Goal: Information Seeking & Learning: Learn about a topic

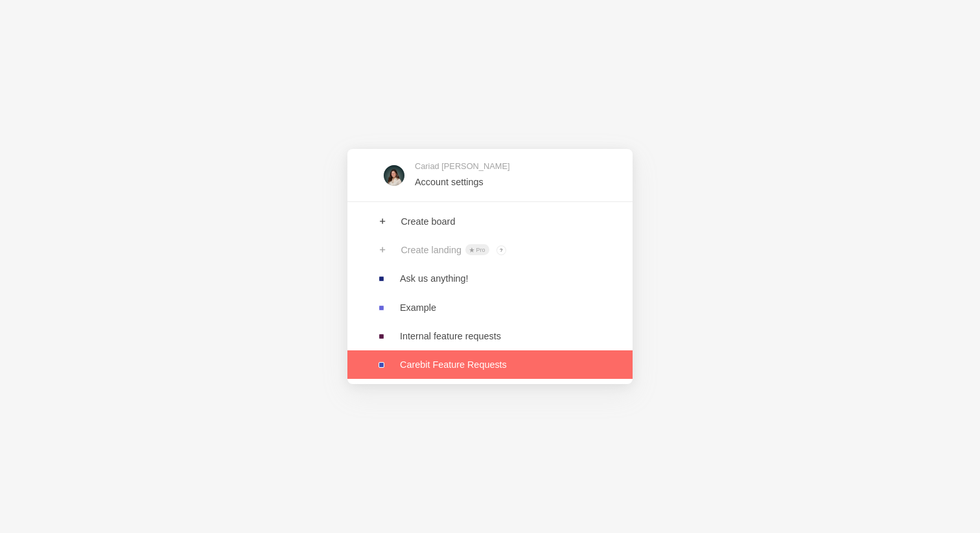
click at [464, 365] on link at bounding box center [489, 365] width 285 height 29
click at [443, 370] on link at bounding box center [489, 365] width 285 height 29
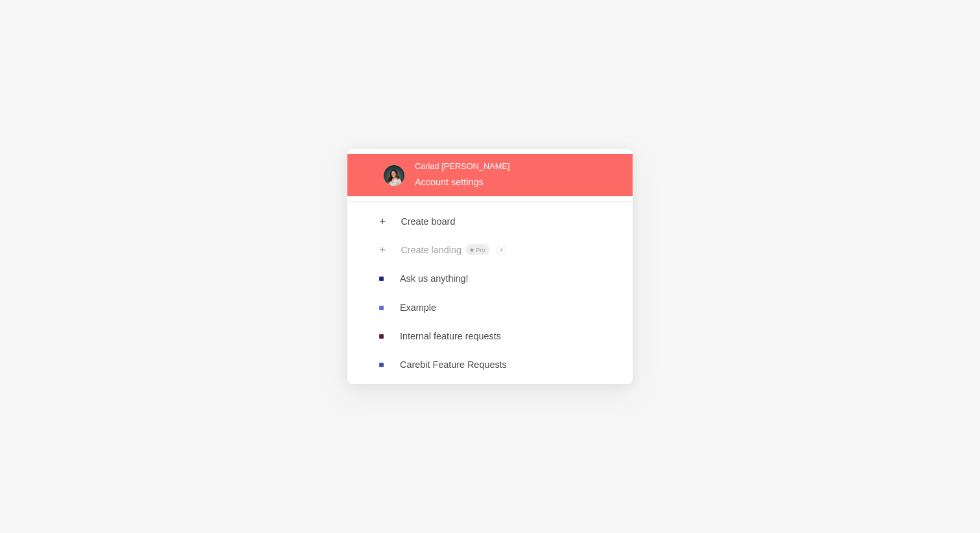
click at [457, 179] on link at bounding box center [489, 175] width 285 height 42
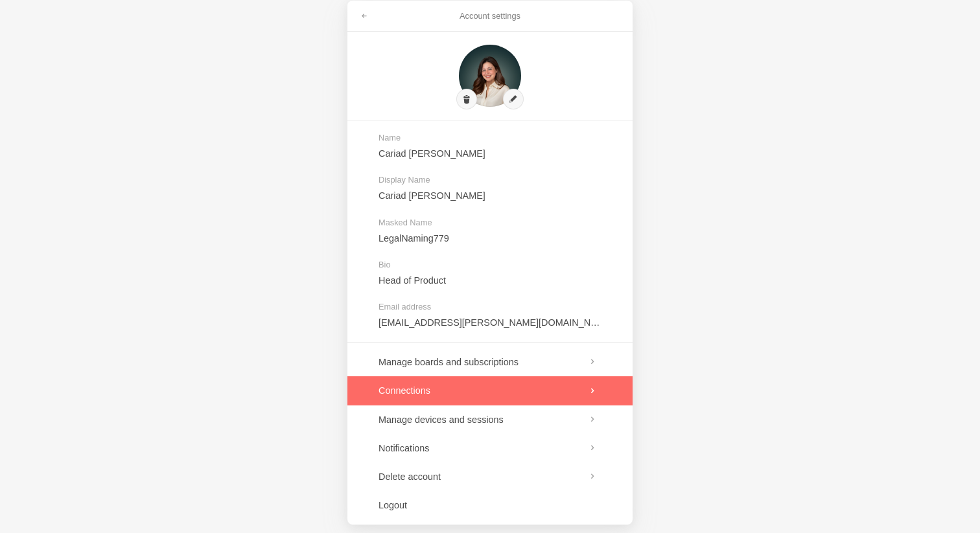
scroll to position [21, 0]
click at [459, 398] on link at bounding box center [489, 389] width 285 height 29
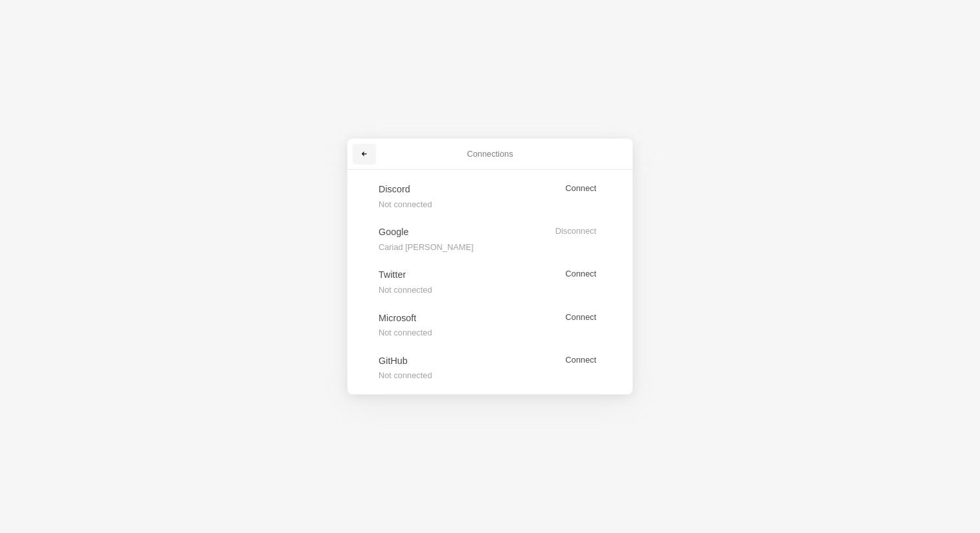
click at [362, 152] on span at bounding box center [364, 154] width 8 height 8
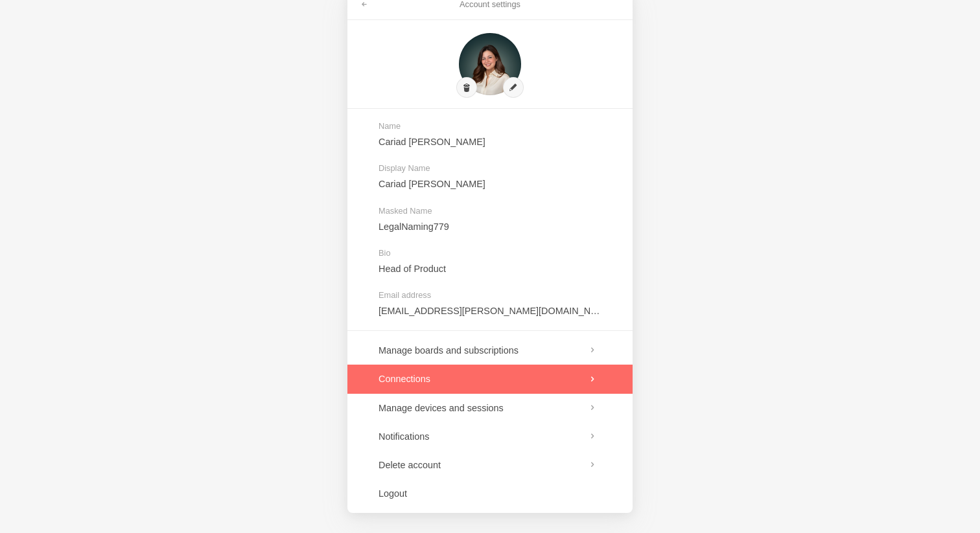
scroll to position [32, 0]
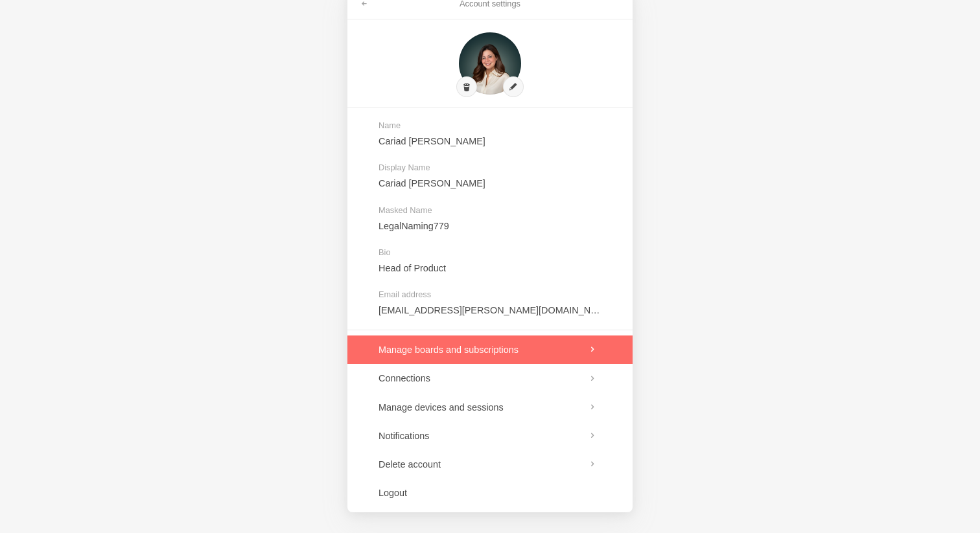
click at [566, 354] on link at bounding box center [489, 350] width 285 height 29
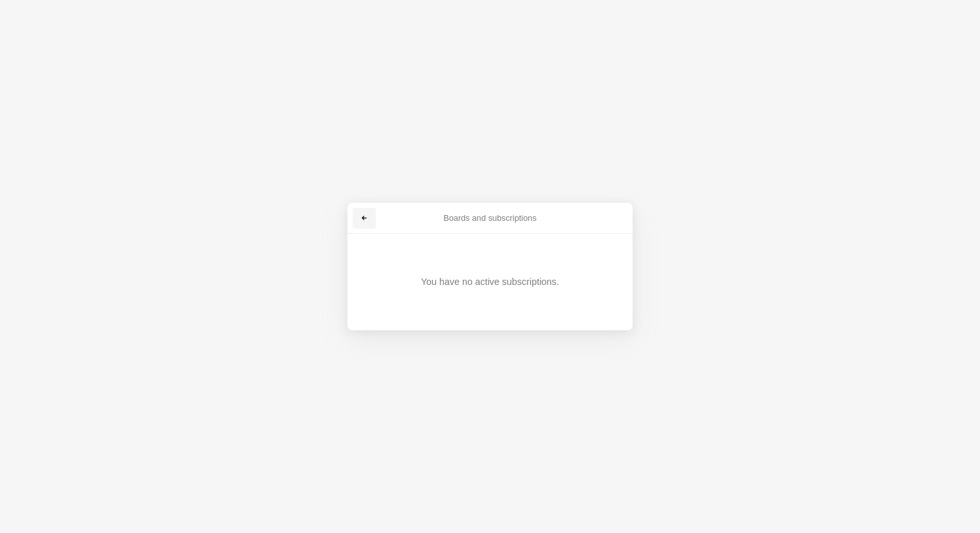
click at [369, 218] on link at bounding box center [363, 218] width 23 height 21
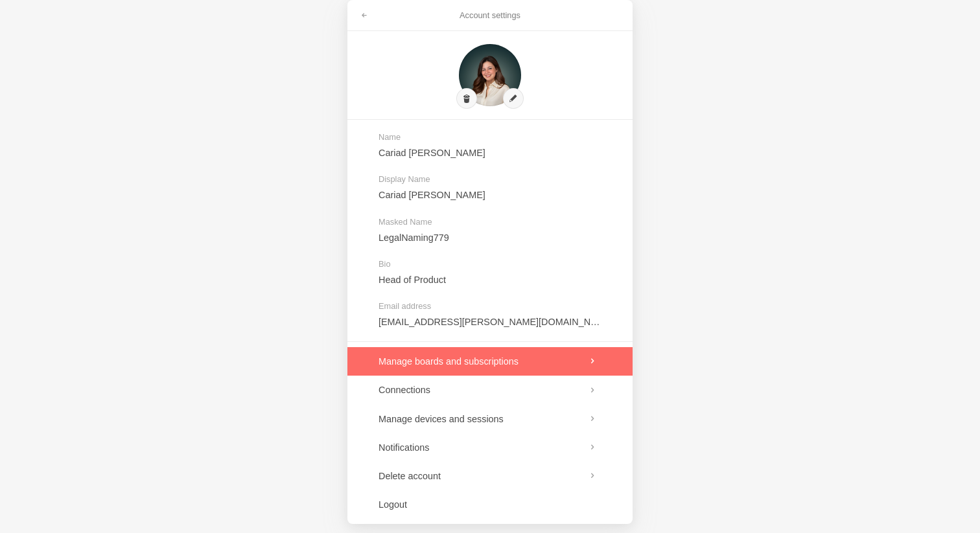
scroll to position [32, 0]
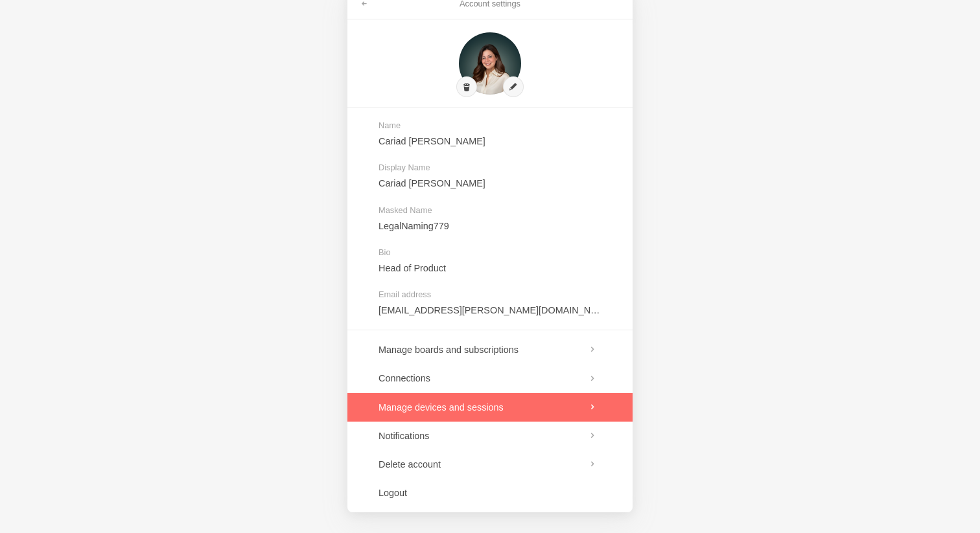
click at [526, 405] on link at bounding box center [489, 407] width 285 height 29
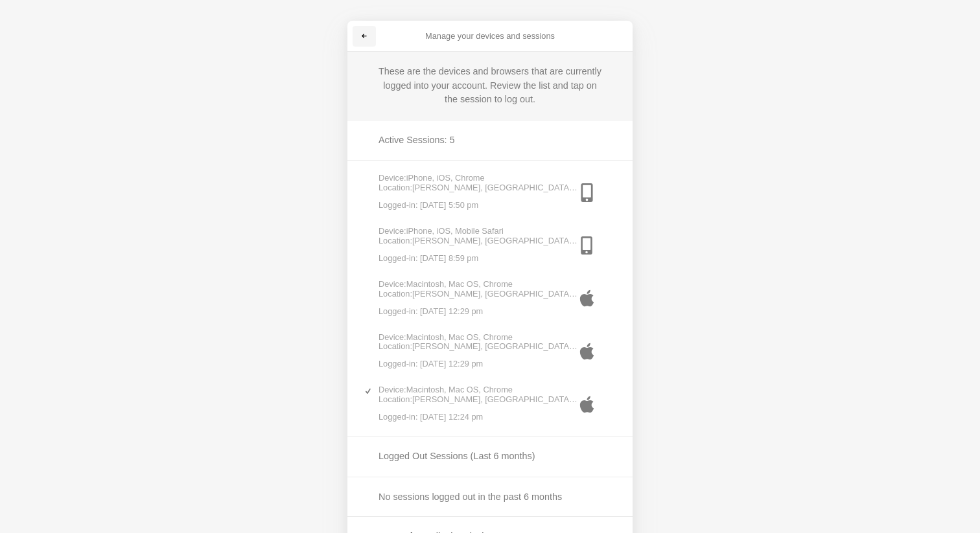
click at [366, 36] on span at bounding box center [364, 36] width 8 height 8
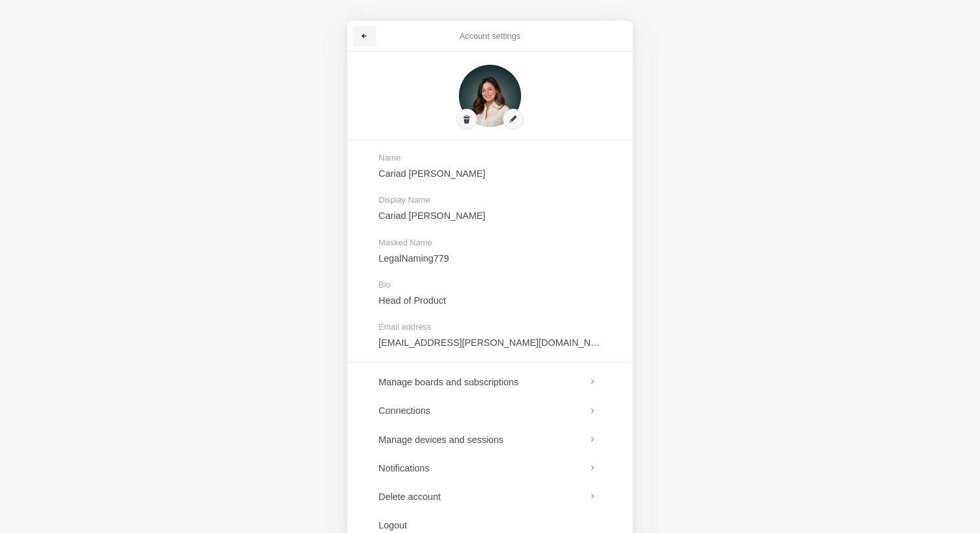
click at [367, 38] on span at bounding box center [364, 36] width 8 height 8
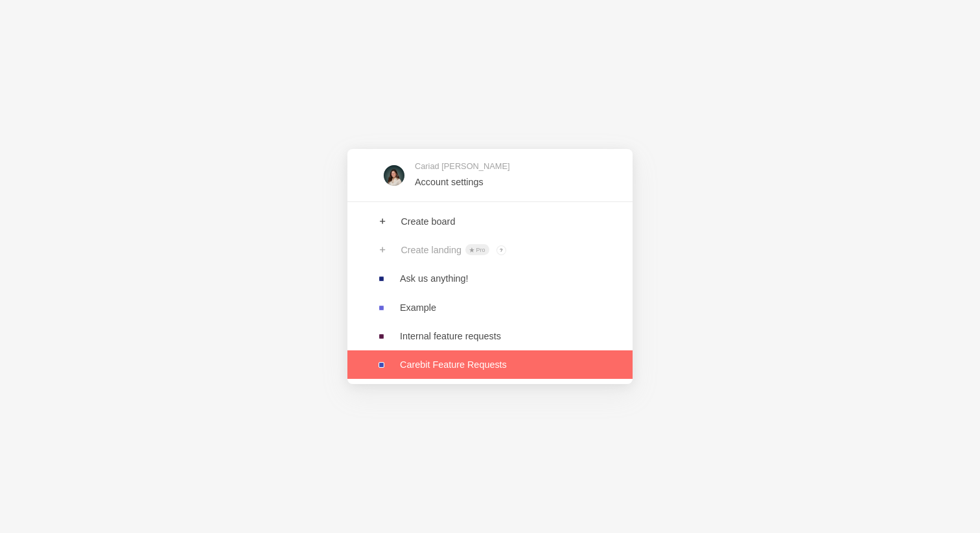
click at [453, 363] on link at bounding box center [489, 365] width 285 height 29
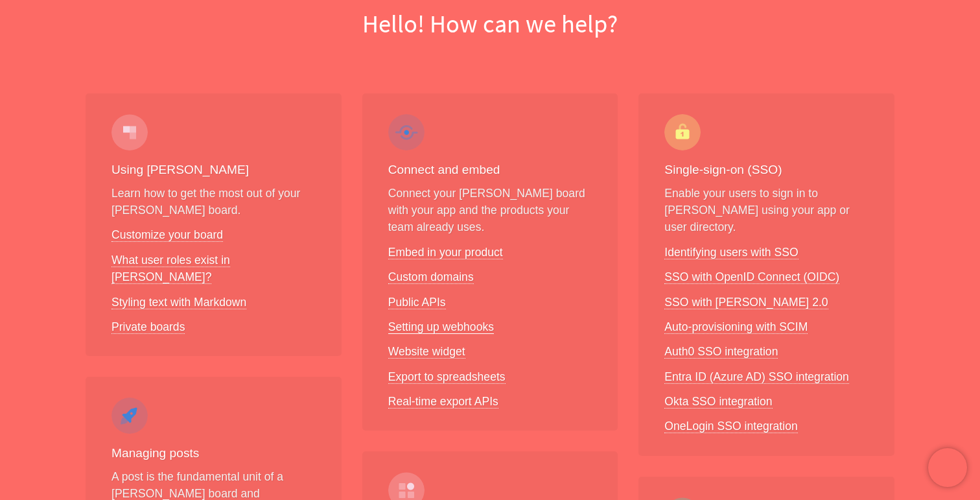
scroll to position [135, 0]
click at [443, 328] on link "Setting up webhooks" at bounding box center [441, 325] width 106 height 14
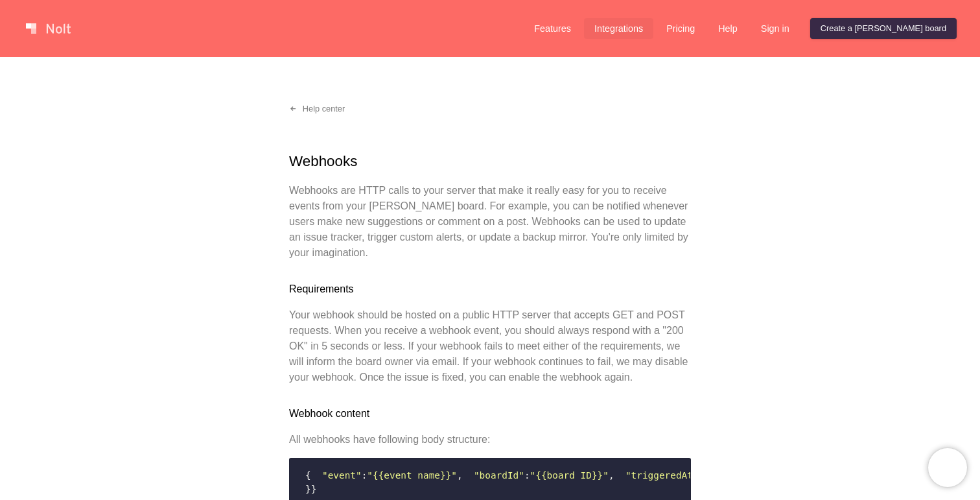
click at [653, 24] on link "Integrations" at bounding box center [618, 28] width 69 height 21
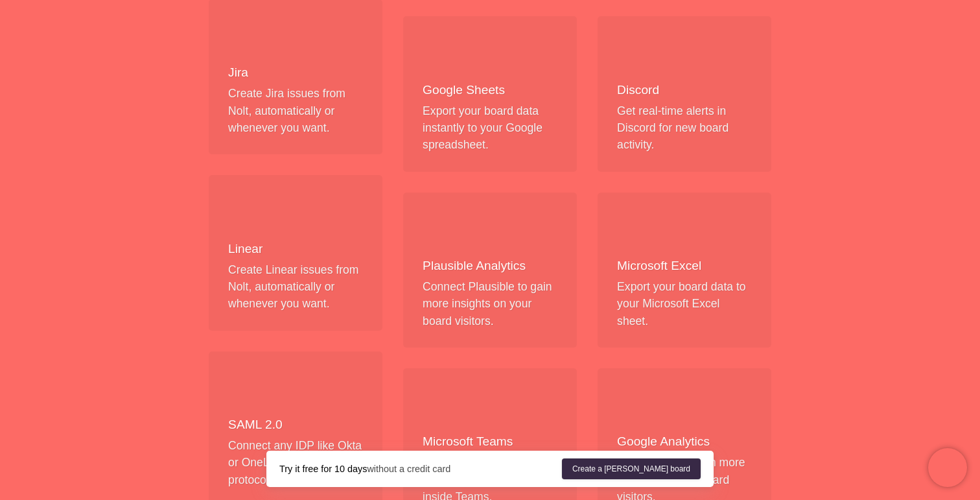
scroll to position [632, 0]
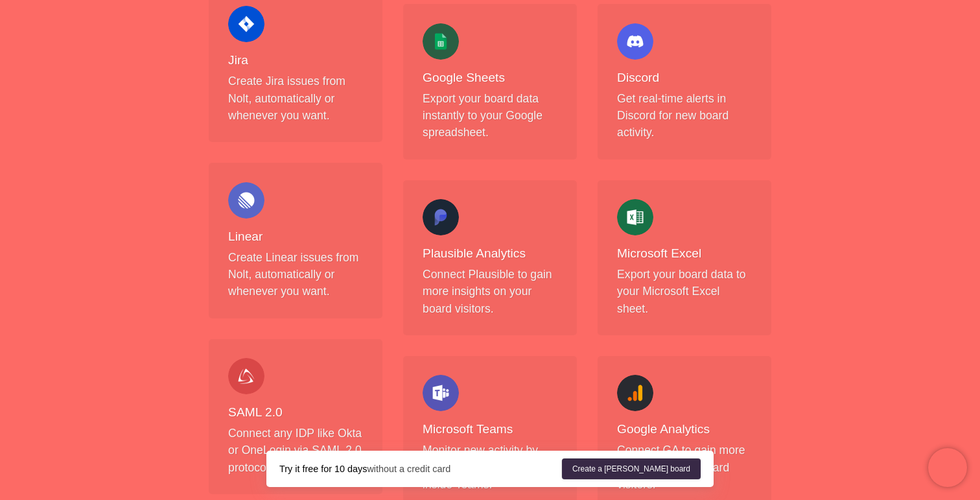
click at [259, 205] on div at bounding box center [246, 200] width 36 height 36
click at [247, 257] on p "Create Linear issues from Nolt, automatically or whenever you want." at bounding box center [295, 274] width 135 height 51
click at [251, 203] on div at bounding box center [246, 200] width 36 height 36
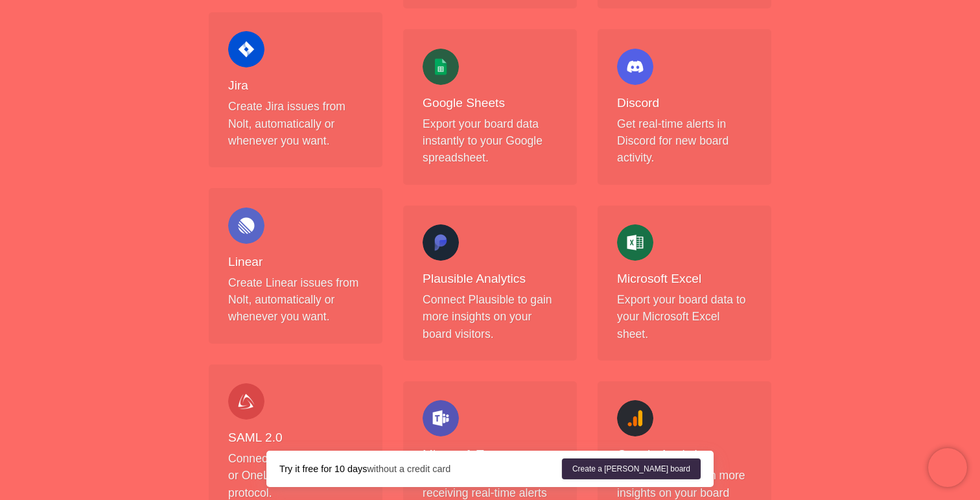
scroll to position [605, 0]
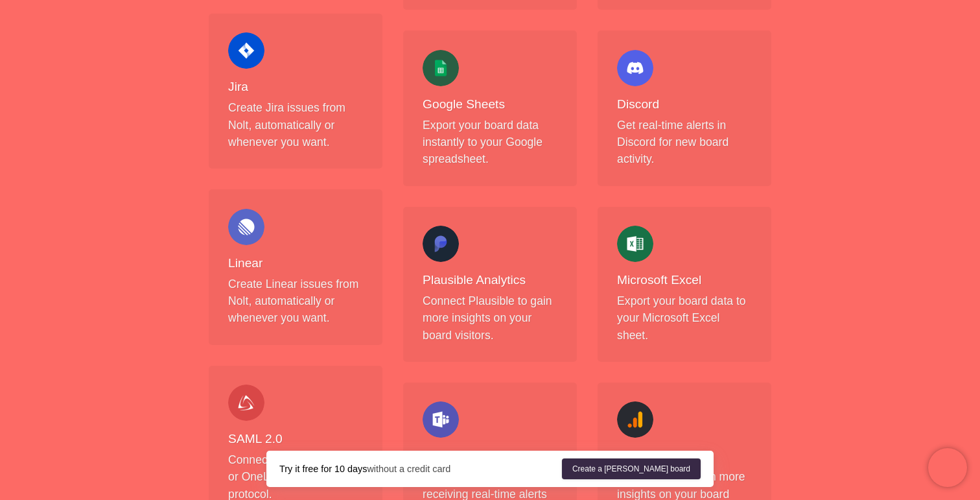
click at [244, 238] on div at bounding box center [246, 227] width 36 height 36
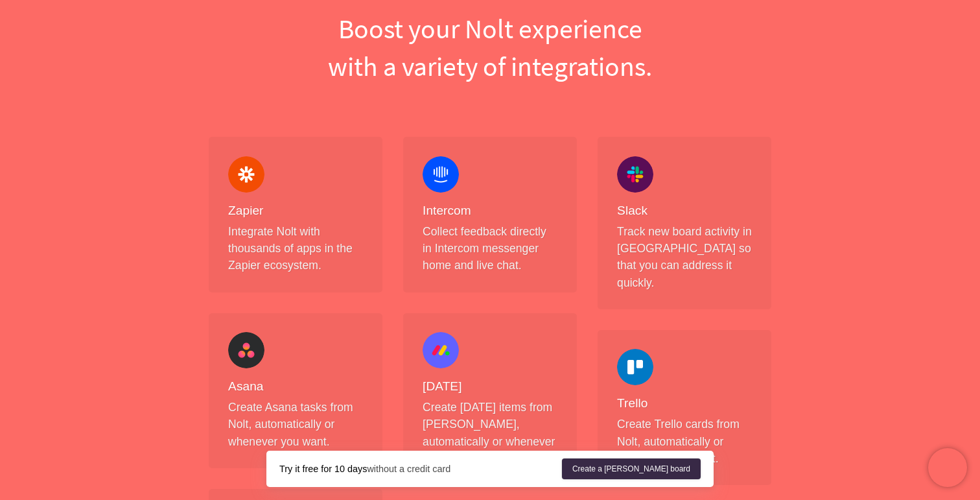
scroll to position [0, 0]
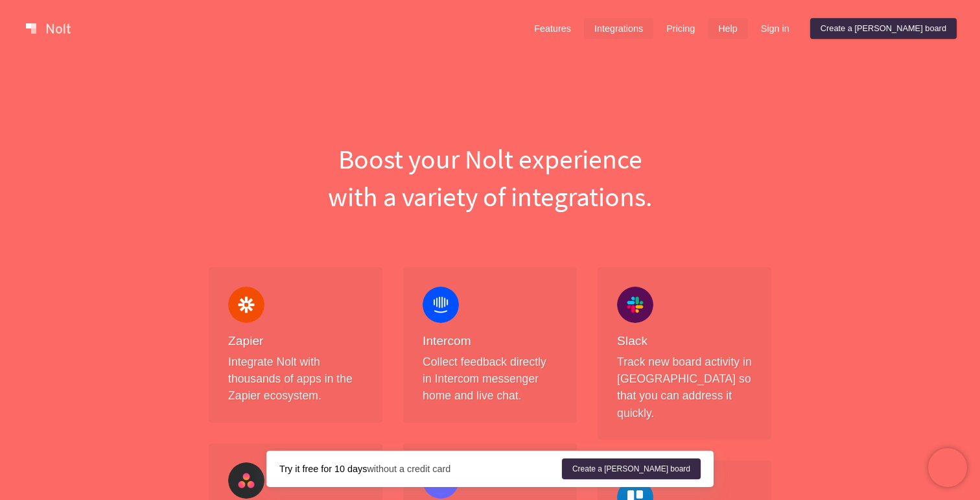
click at [748, 19] on link "Help" at bounding box center [728, 28] width 40 height 21
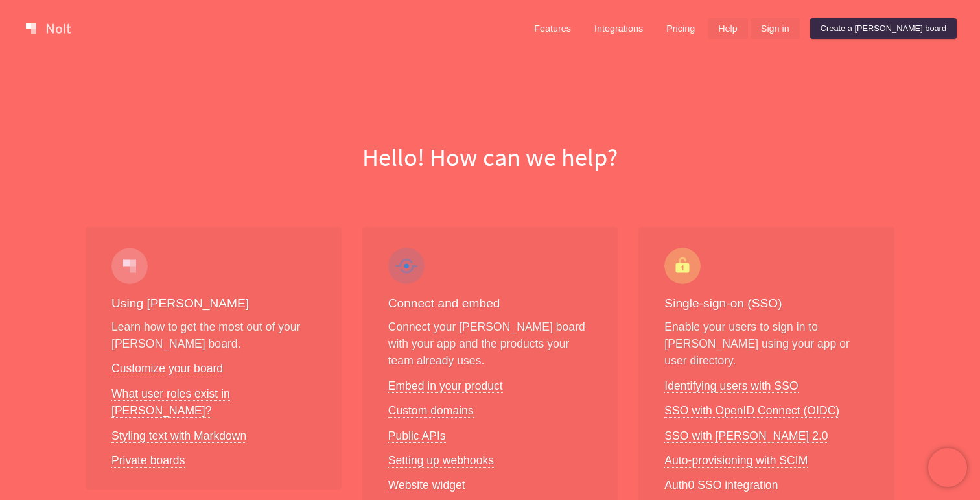
click at [800, 32] on link "Sign in" at bounding box center [774, 28] width 49 height 21
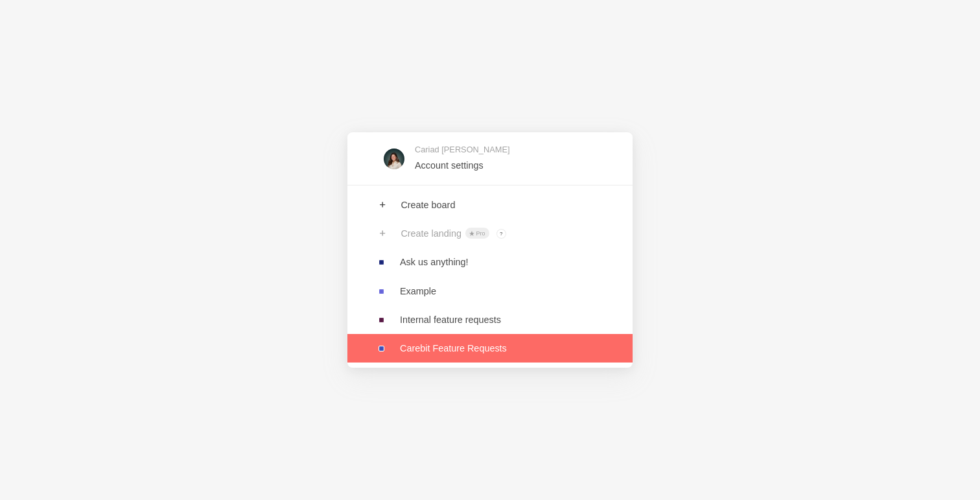
click at [456, 351] on link at bounding box center [489, 348] width 285 height 29
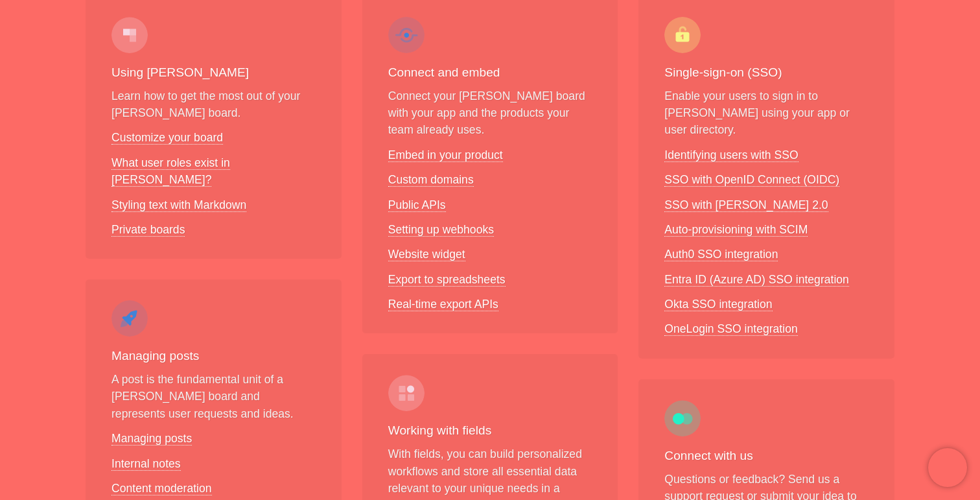
scroll to position [251, 0]
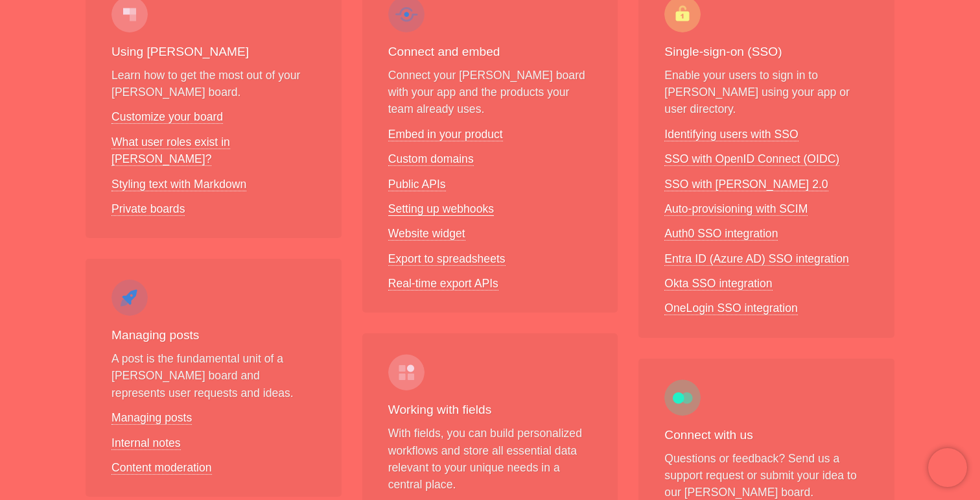
click at [438, 212] on link "Setting up webhooks" at bounding box center [441, 209] width 106 height 14
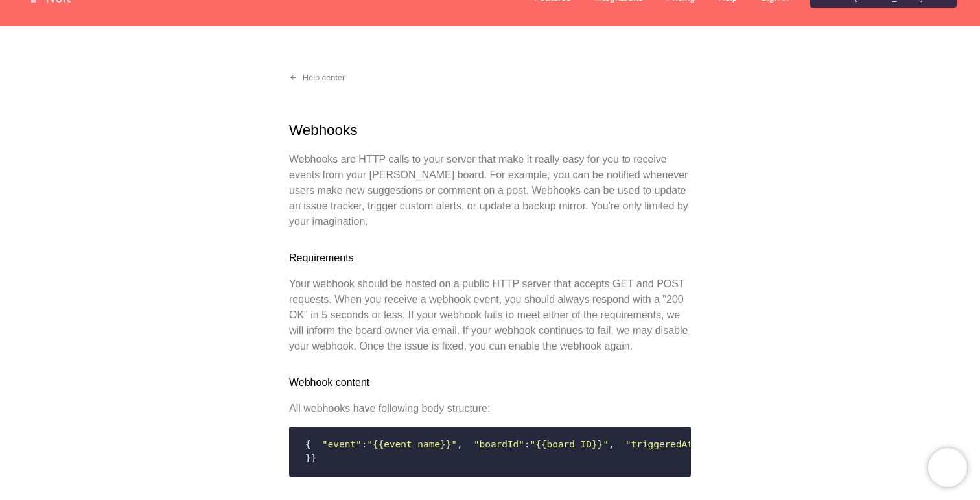
scroll to position [10, 0]
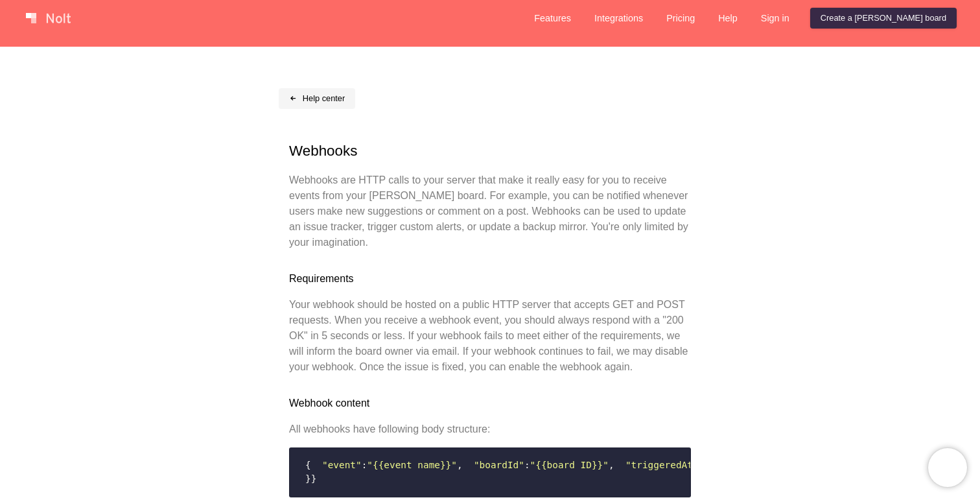
click at [330, 101] on link "Help center" at bounding box center [317, 98] width 76 height 21
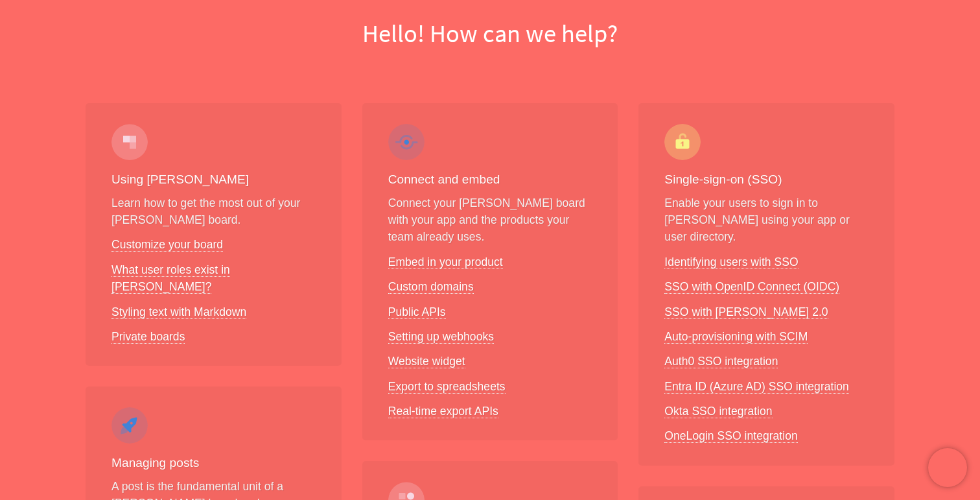
scroll to position [126, 0]
click at [452, 333] on link "Setting up webhooks" at bounding box center [441, 335] width 106 height 14
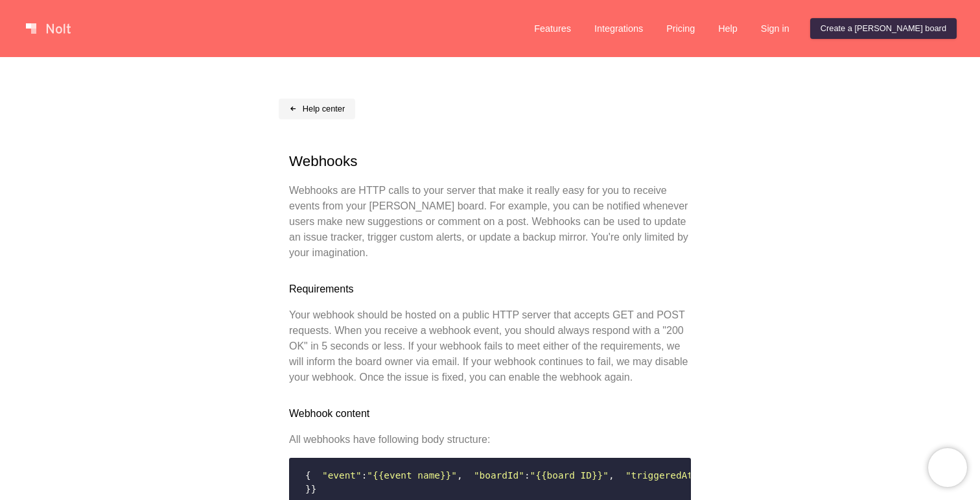
click at [329, 114] on link "Help center" at bounding box center [317, 108] width 76 height 21
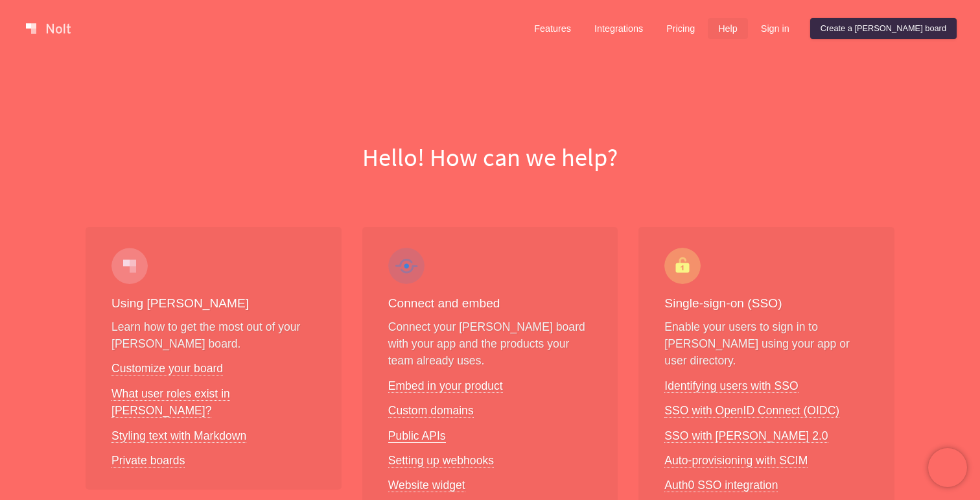
click at [427, 437] on link "Public APIs" at bounding box center [417, 436] width 58 height 14
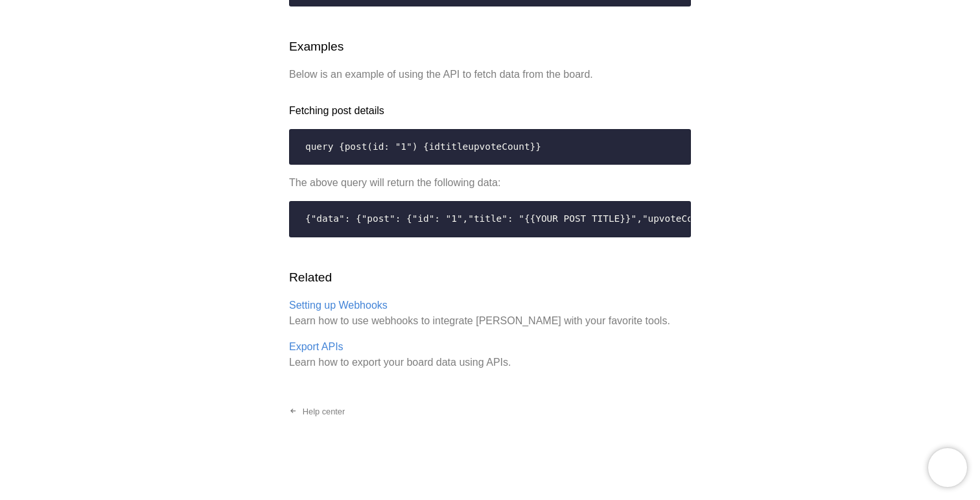
scroll to position [2728, 0]
click at [337, 422] on link "Help center" at bounding box center [317, 411] width 76 height 21
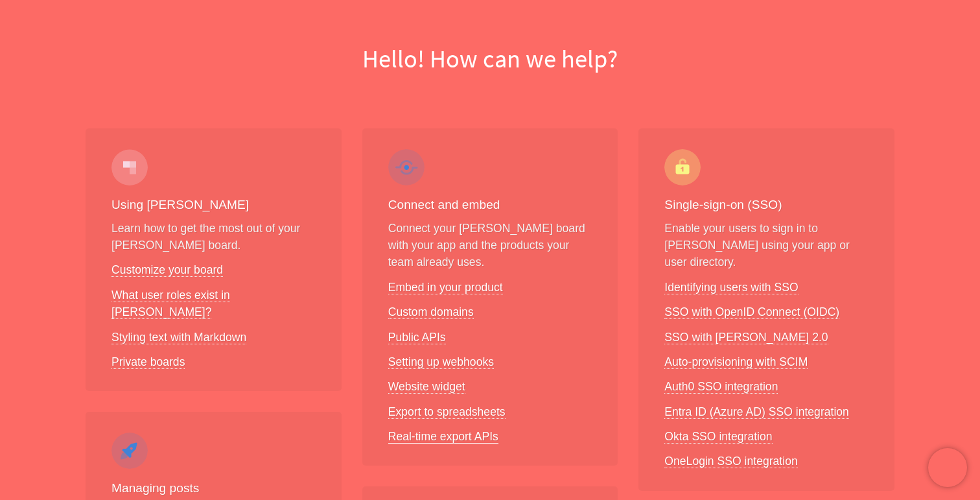
scroll to position [118, 0]
